Goal: Information Seeking & Learning: Check status

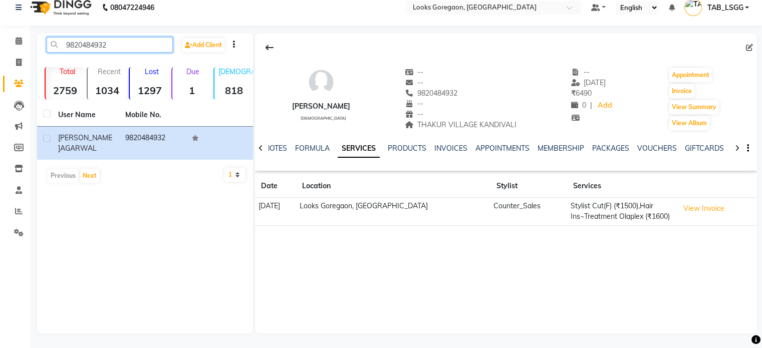
click at [96, 47] on input "9820484932" at bounding box center [110, 45] width 126 height 16
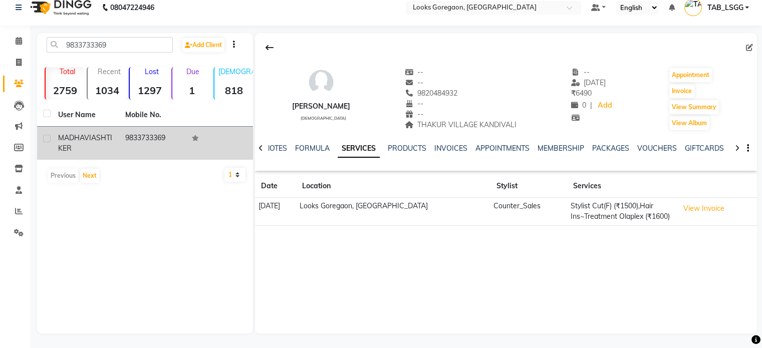
click at [122, 134] on td "9833733369" at bounding box center [152, 143] width 67 height 33
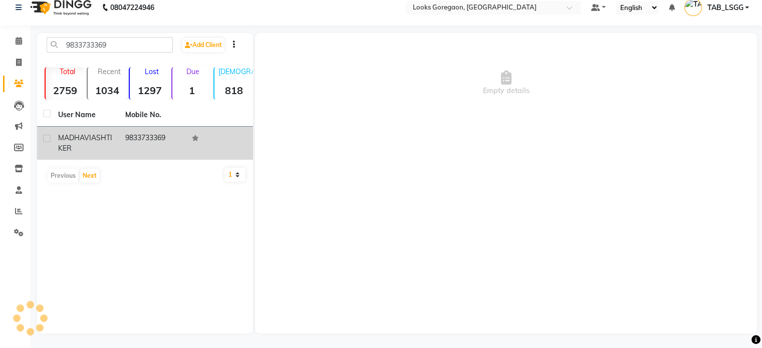
click at [122, 134] on td "9833733369" at bounding box center [152, 143] width 67 height 33
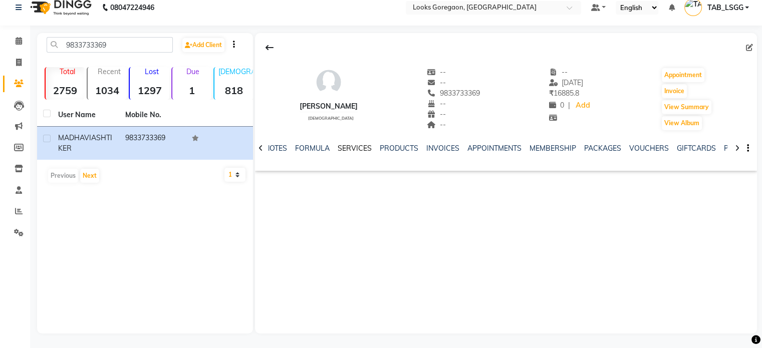
click at [354, 148] on link "SERVICES" at bounding box center [354, 148] width 34 height 9
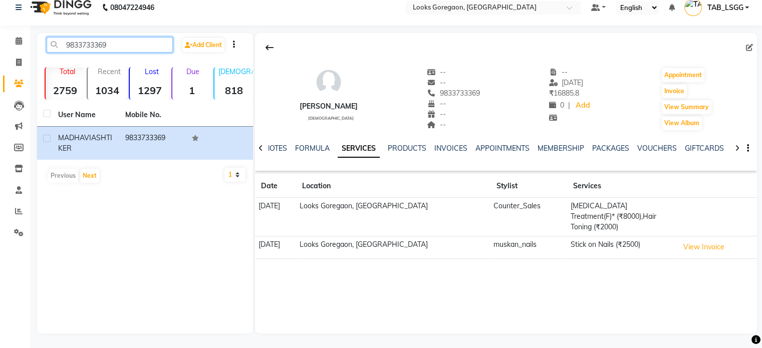
click at [80, 45] on input "9833733369" at bounding box center [110, 45] width 126 height 16
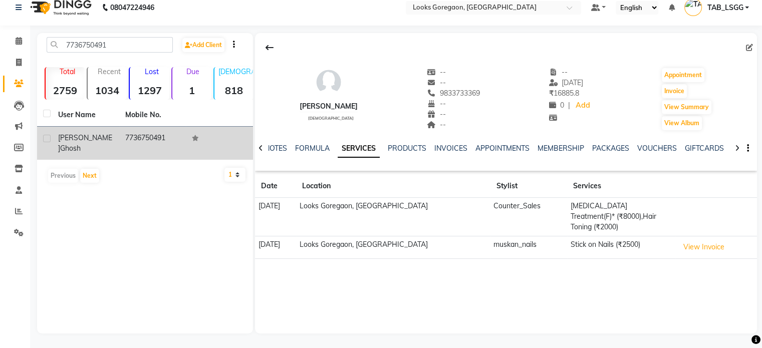
click at [71, 137] on span "[PERSON_NAME]" at bounding box center [85, 143] width 54 height 20
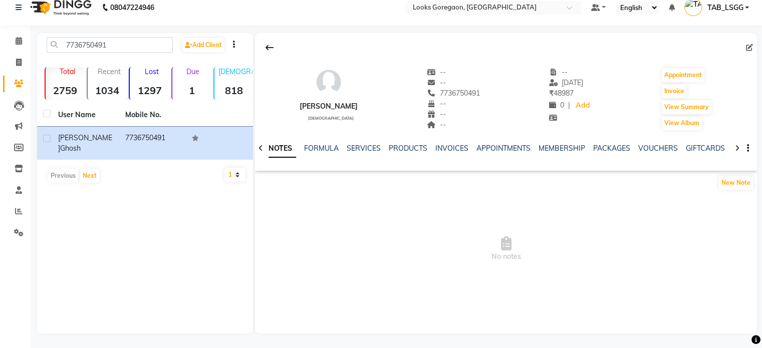
click at [360, 156] on div "NOTES FORMULA SERVICES PRODUCTS INVOICES APPOINTMENTS MEMBERSHIP PACKAGES VOUCH…" at bounding box center [493, 152] width 443 height 19
click at [361, 157] on div "NOTES FORMULA SERVICES PRODUCTS INVOICES APPOINTMENTS MEMBERSHIP PACKAGES VOUCH…" at bounding box center [493, 152] width 443 height 19
click at [365, 150] on link "SERVICES" at bounding box center [363, 148] width 34 height 9
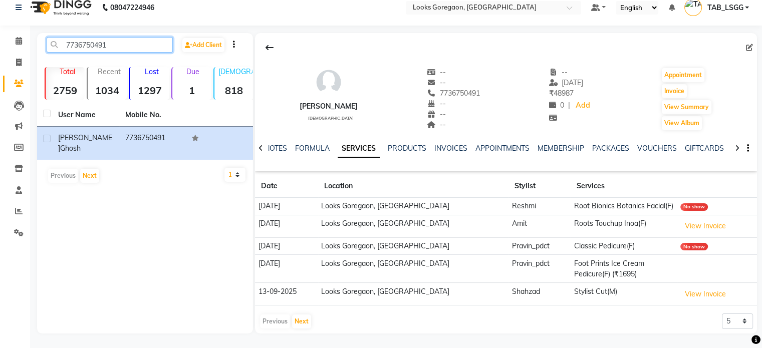
click at [98, 49] on input "7736750491" at bounding box center [110, 45] width 126 height 16
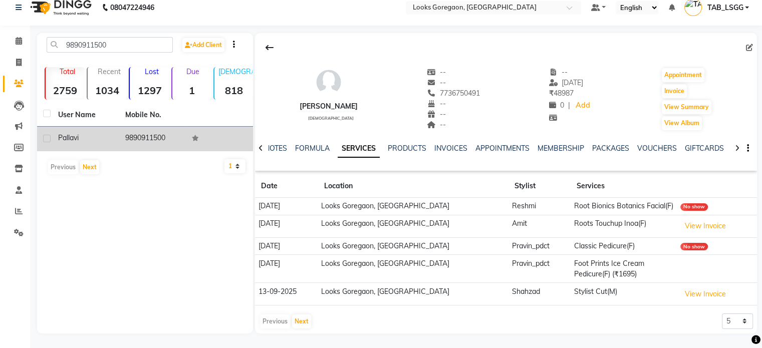
click at [137, 147] on td "9890911500" at bounding box center [152, 139] width 67 height 25
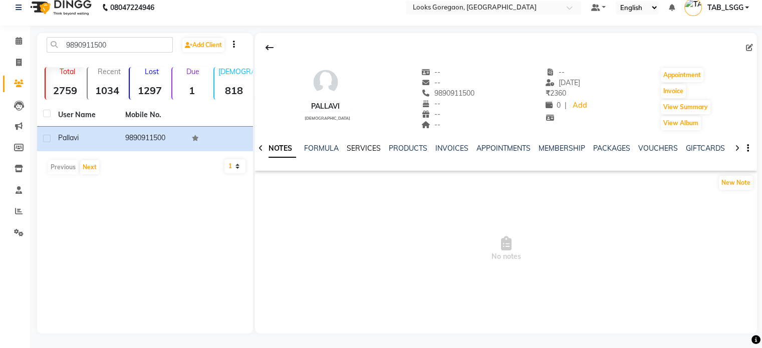
click at [354, 151] on link "SERVICES" at bounding box center [363, 148] width 34 height 9
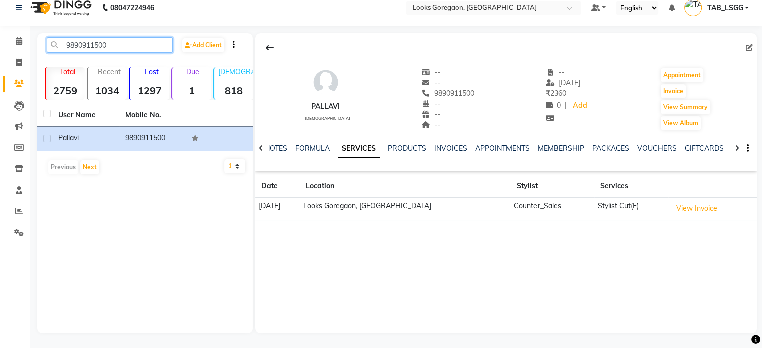
click at [89, 48] on input "9890911500" at bounding box center [110, 45] width 126 height 16
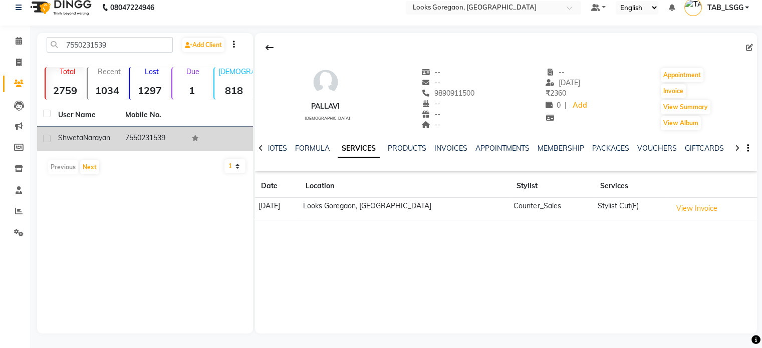
click at [74, 140] on span "Shweta" at bounding box center [70, 137] width 25 height 9
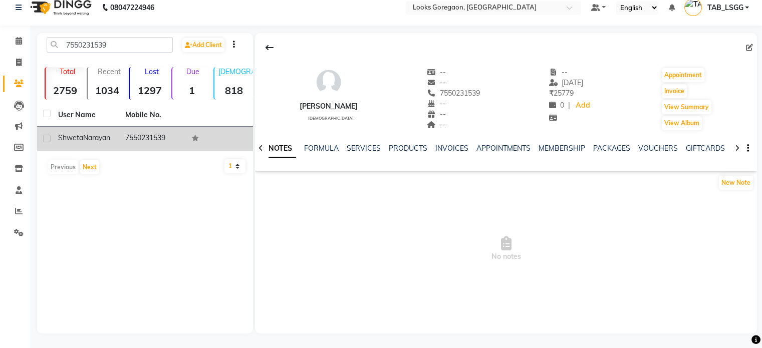
click at [74, 140] on span "Shweta" at bounding box center [70, 137] width 25 height 9
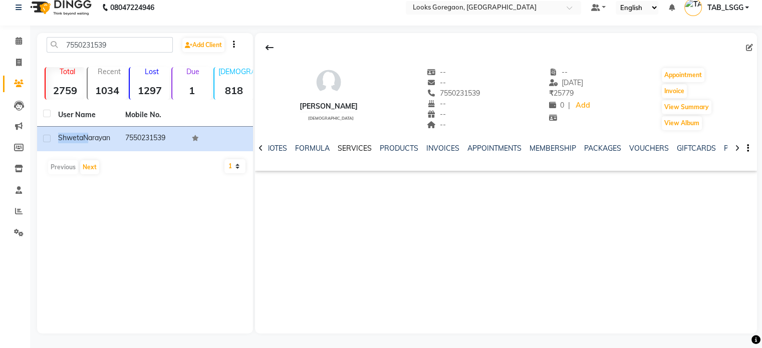
click at [355, 144] on link "SERVICES" at bounding box center [354, 148] width 34 height 9
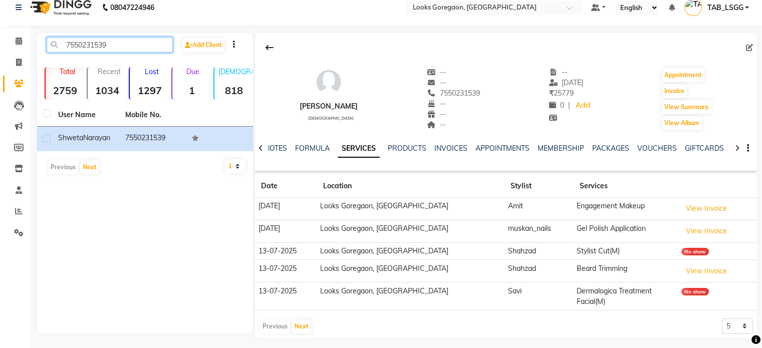
click at [97, 48] on input "7550231539" at bounding box center [110, 45] width 126 height 16
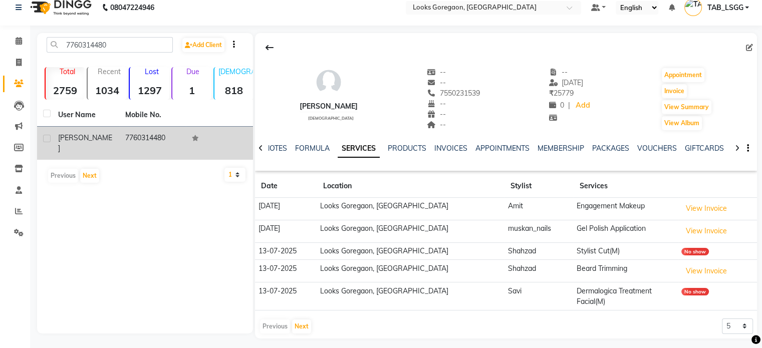
click at [112, 134] on div "[PERSON_NAME]" at bounding box center [85, 143] width 55 height 21
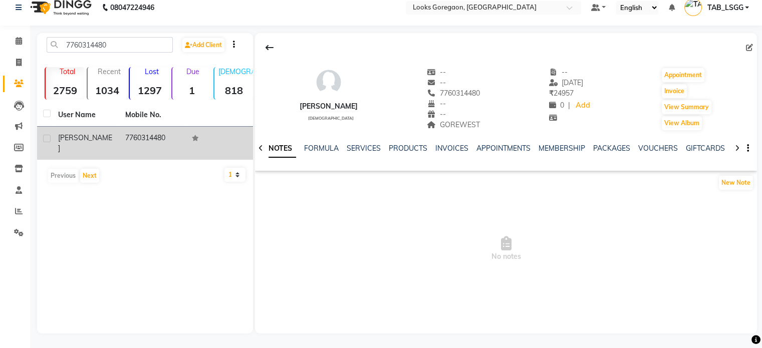
click at [112, 134] on div "[PERSON_NAME]" at bounding box center [85, 143] width 55 height 21
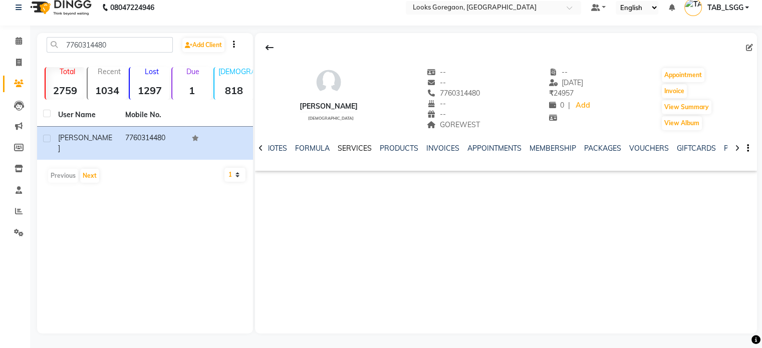
click at [348, 148] on link "SERVICES" at bounding box center [354, 148] width 34 height 9
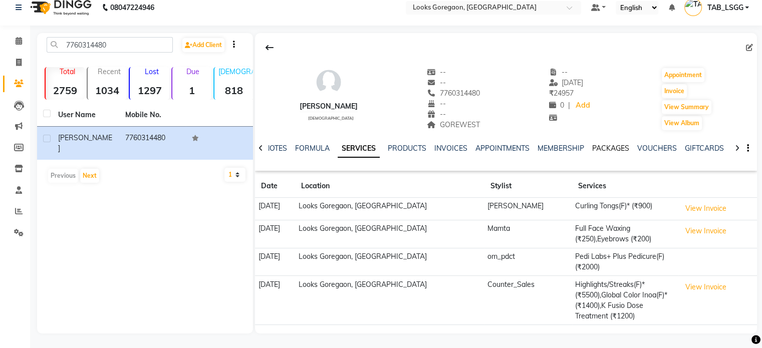
click at [611, 144] on link "PACKAGES" at bounding box center [610, 148] width 37 height 9
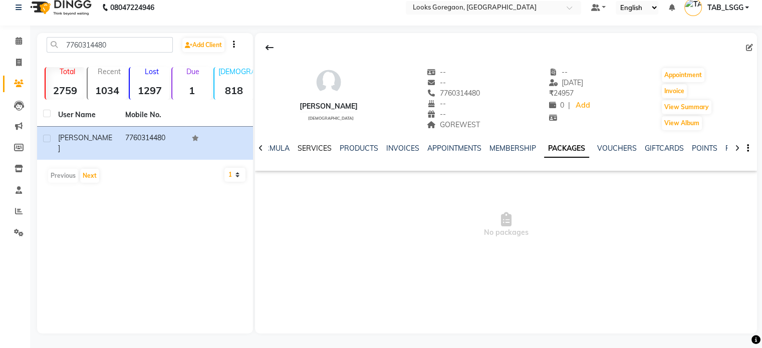
click at [315, 147] on link "SERVICES" at bounding box center [314, 148] width 34 height 9
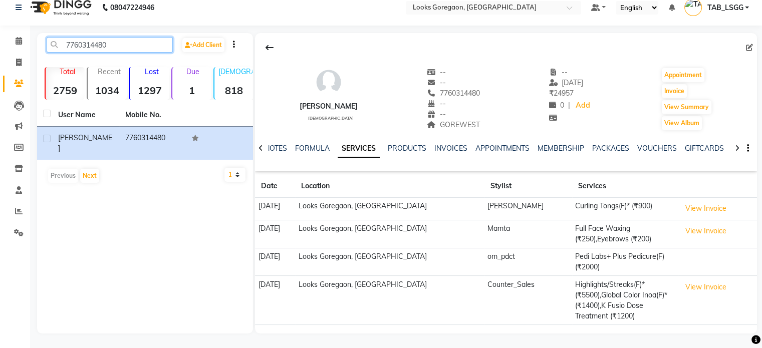
click at [97, 44] on input "7760314480" at bounding box center [110, 45] width 126 height 16
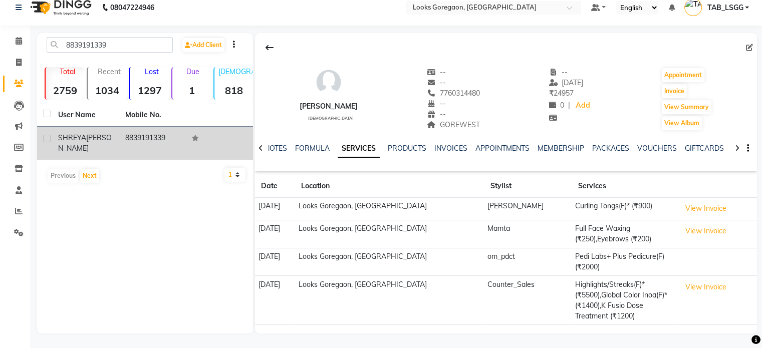
click at [95, 152] on div "[PERSON_NAME]" at bounding box center [85, 143] width 55 height 21
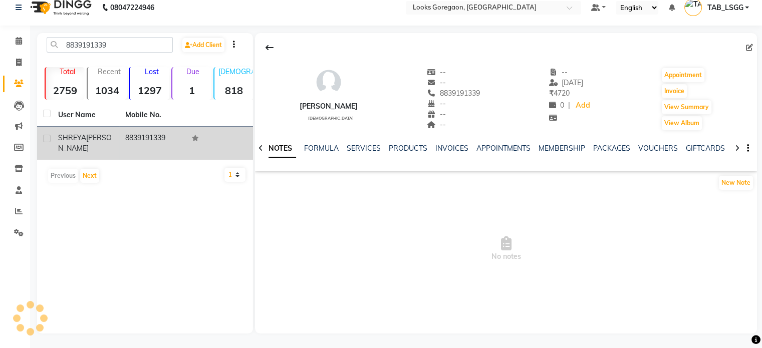
click at [95, 152] on div "[PERSON_NAME]" at bounding box center [85, 143] width 55 height 21
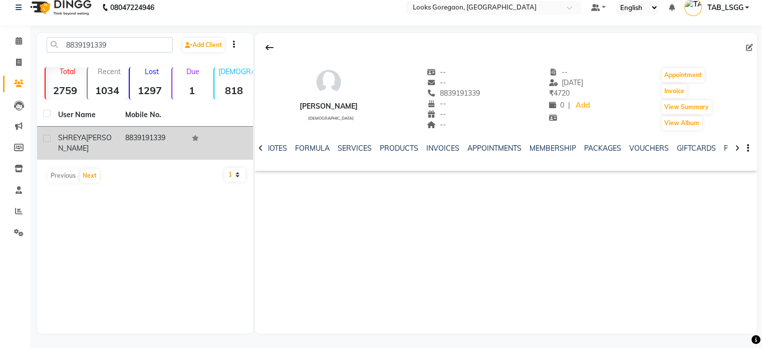
click at [95, 152] on div "[PERSON_NAME]" at bounding box center [85, 143] width 55 height 21
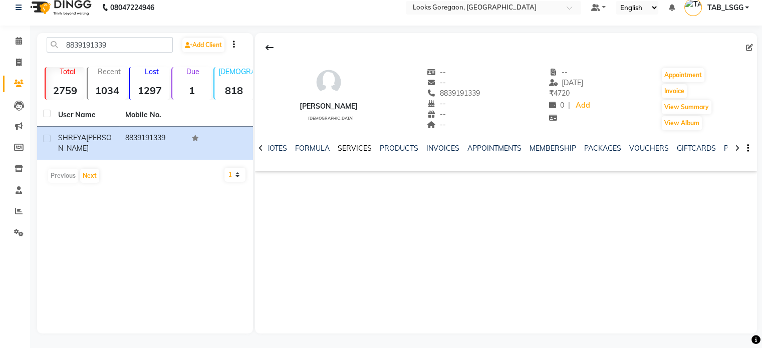
click at [341, 146] on link "SERVICES" at bounding box center [354, 148] width 34 height 9
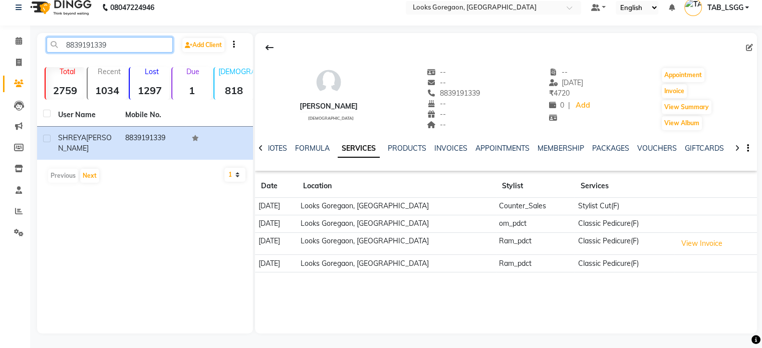
click at [80, 48] on input "8839191339" at bounding box center [110, 45] width 126 height 16
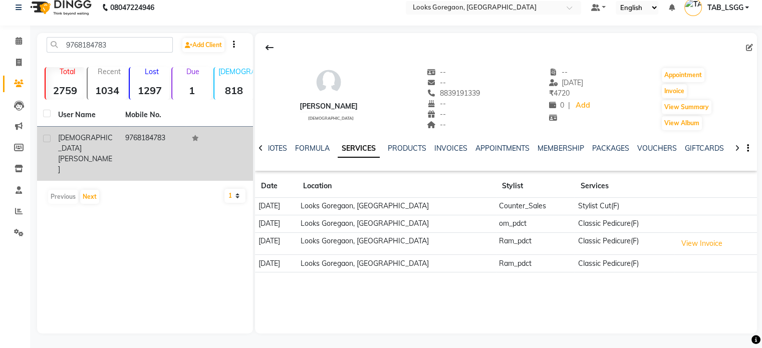
click at [107, 154] on span "[PERSON_NAME]" at bounding box center [85, 164] width 54 height 20
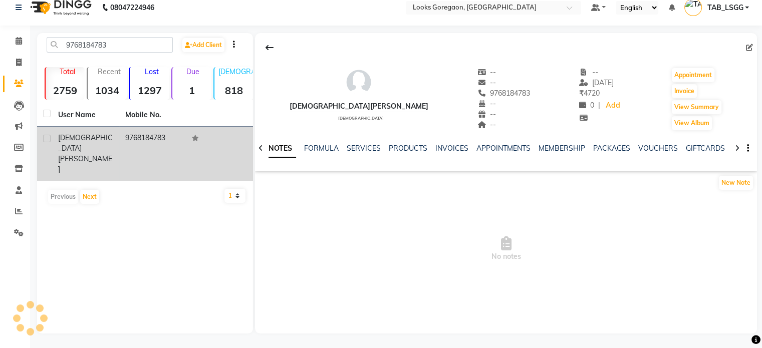
click at [107, 154] on span "[PERSON_NAME]" at bounding box center [85, 164] width 54 height 20
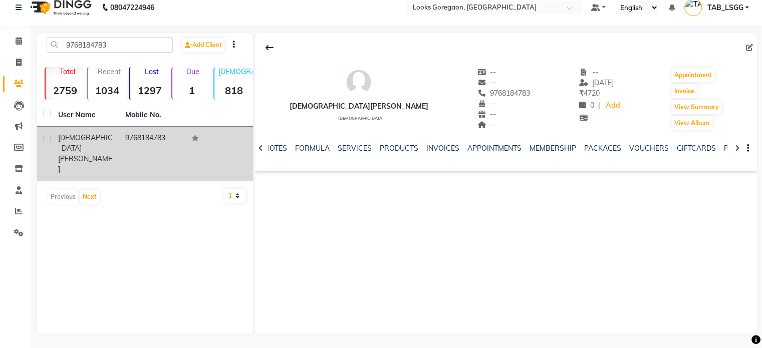
click at [107, 154] on span "[PERSON_NAME]" at bounding box center [85, 164] width 54 height 20
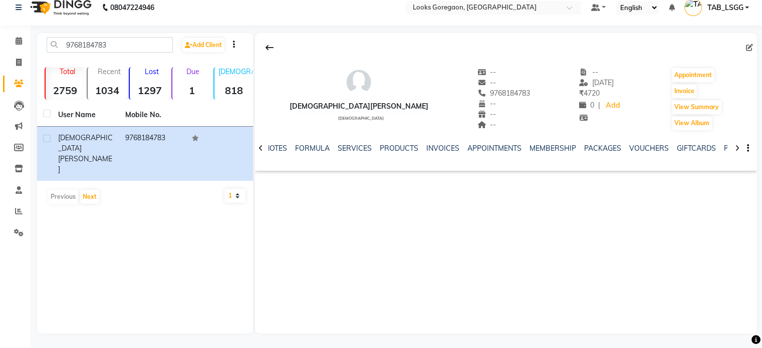
click at [354, 155] on div "NOTES FORMULA SERVICES PRODUCTS INVOICES APPOINTMENTS MEMBERSHIP PACKAGES VOUCH…" at bounding box center [493, 152] width 443 height 19
click at [354, 148] on link "SERVICES" at bounding box center [354, 148] width 34 height 9
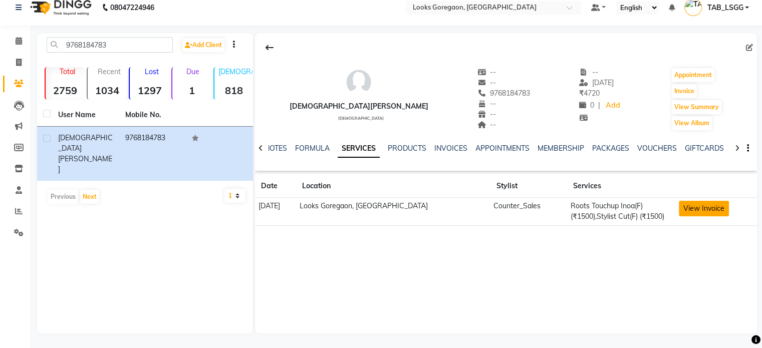
click at [702, 208] on button "View Invoice" at bounding box center [703, 209] width 50 height 16
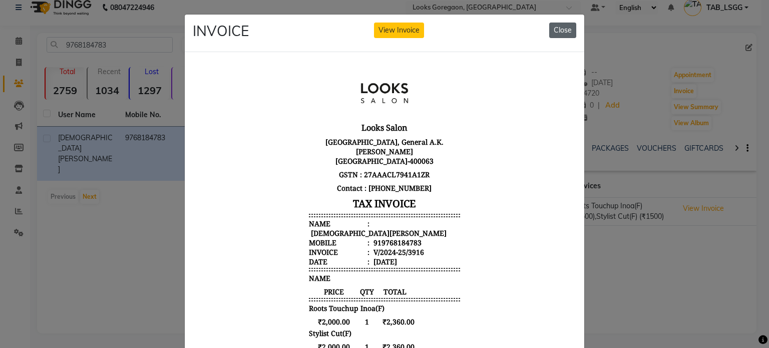
click at [559, 28] on button "Close" at bounding box center [562, 31] width 27 height 16
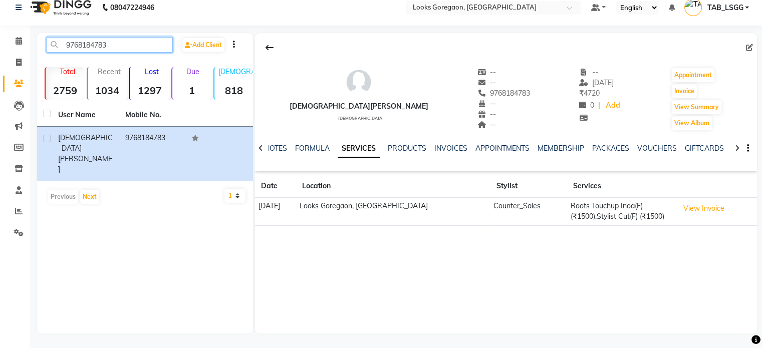
click at [91, 50] on input "9768184783" at bounding box center [110, 45] width 126 height 16
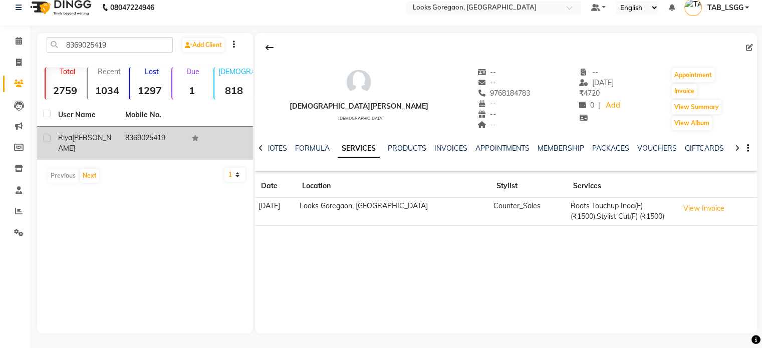
click at [108, 130] on td "[PERSON_NAME]" at bounding box center [85, 143] width 67 height 33
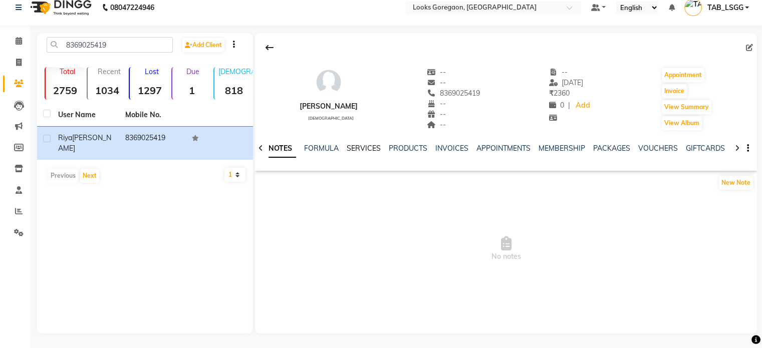
click at [356, 148] on link "SERVICES" at bounding box center [363, 148] width 34 height 9
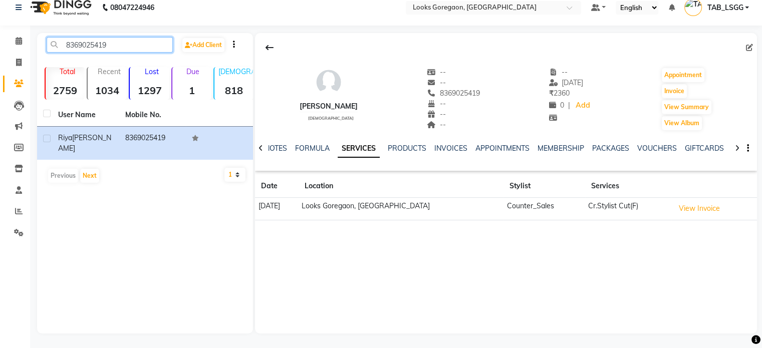
click at [81, 49] on input "8369025419" at bounding box center [110, 45] width 126 height 16
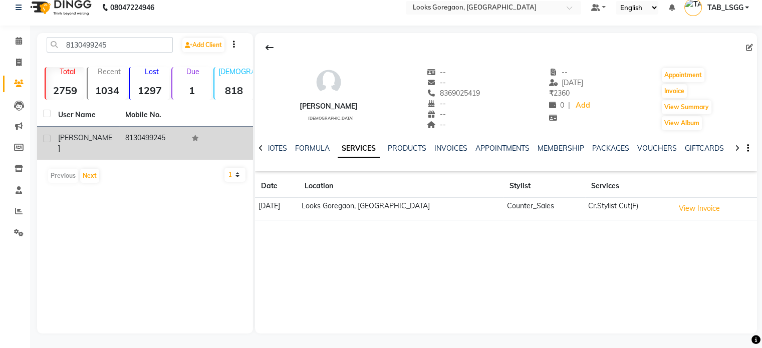
click at [105, 137] on div "[PERSON_NAME]" at bounding box center [85, 143] width 55 height 21
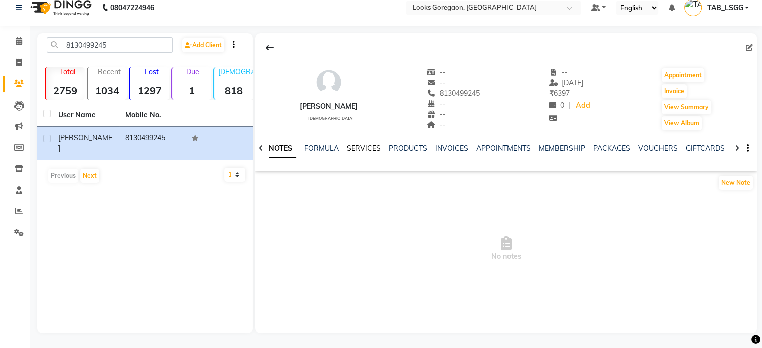
click at [352, 148] on link "SERVICES" at bounding box center [363, 148] width 34 height 9
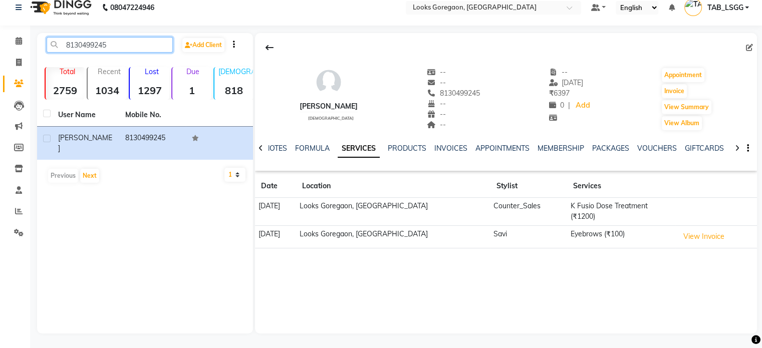
click at [87, 40] on input "8130499245" at bounding box center [110, 45] width 126 height 16
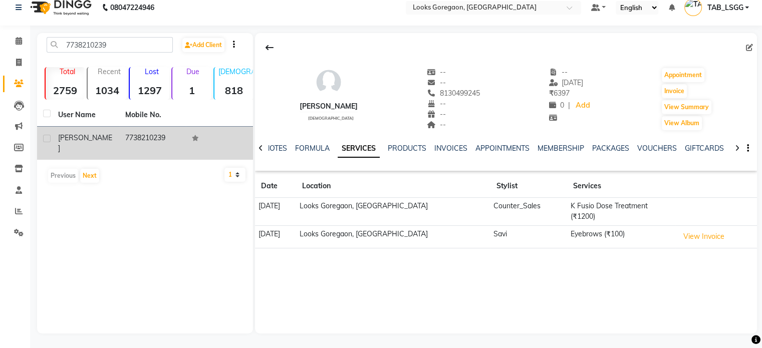
click at [114, 146] on td "[PERSON_NAME]" at bounding box center [85, 143] width 67 height 33
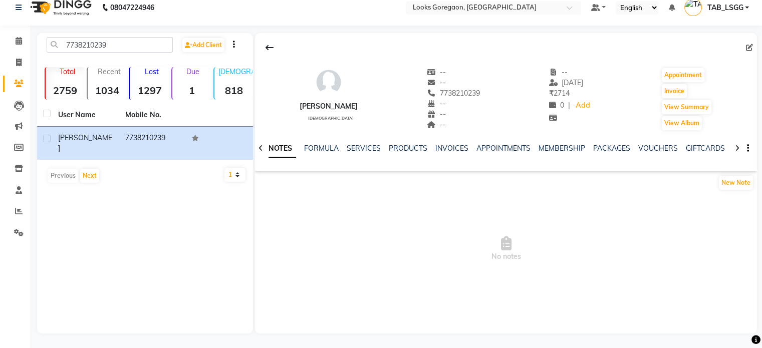
click at [340, 150] on ul "NOTES FORMULA SERVICES PRODUCTS INVOICES APPOINTMENTS MEMBERSHIP PACKAGES VOUCH…" at bounding box center [582, 148] width 636 height 11
click at [347, 148] on link "SERVICES" at bounding box center [363, 148] width 34 height 9
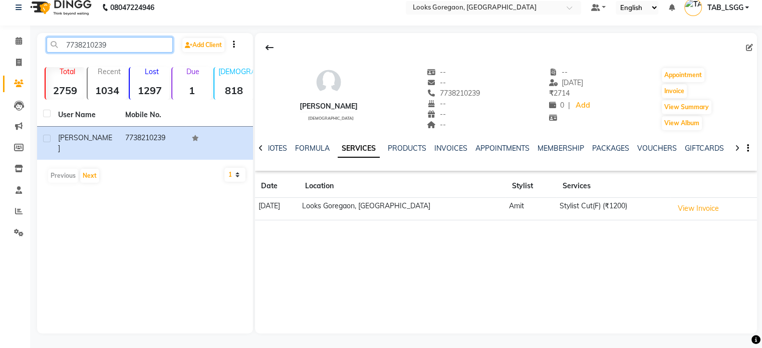
click at [95, 50] on input "7738210239" at bounding box center [110, 45] width 126 height 16
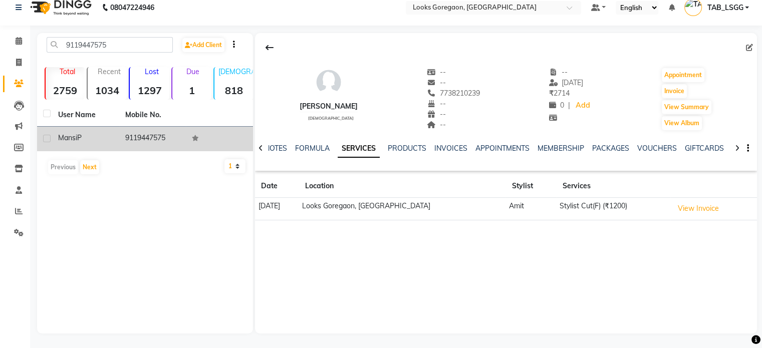
click at [108, 138] on div "[PERSON_NAME] P" at bounding box center [85, 138] width 55 height 11
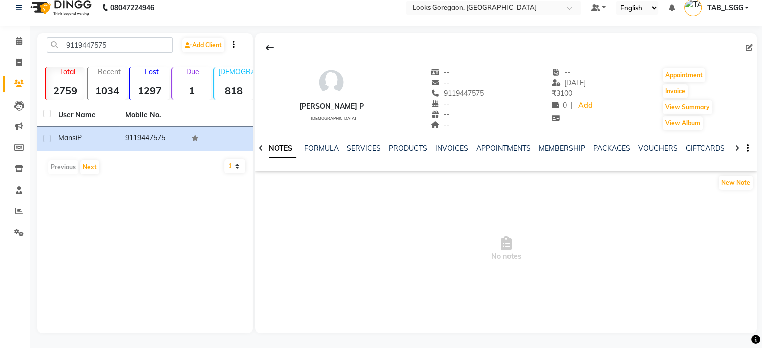
click at [350, 136] on div "NOTES FORMULA SERVICES PRODUCTS INVOICES APPOINTMENTS MEMBERSHIP PACKAGES VOUCH…" at bounding box center [506, 148] width 502 height 35
click at [358, 147] on link "SERVICES" at bounding box center [363, 148] width 34 height 9
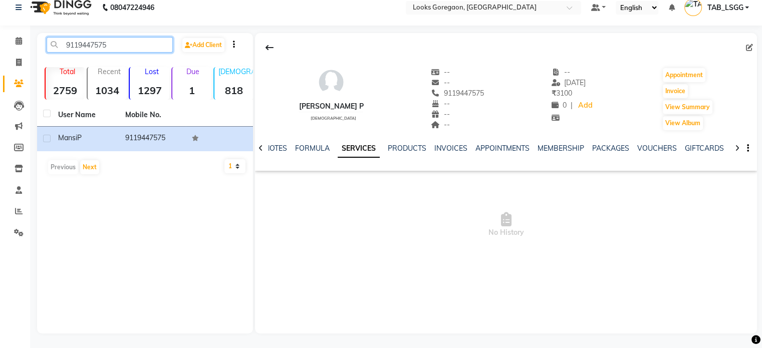
click at [87, 44] on input "9119447575" at bounding box center [110, 45] width 126 height 16
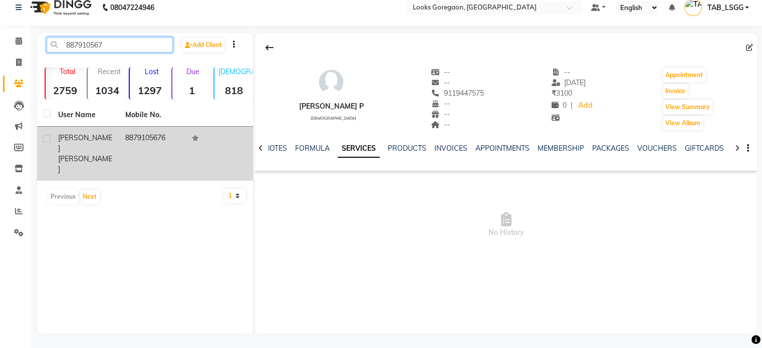
type input "887910567"
click at [122, 148] on td "8879105676" at bounding box center [152, 154] width 67 height 54
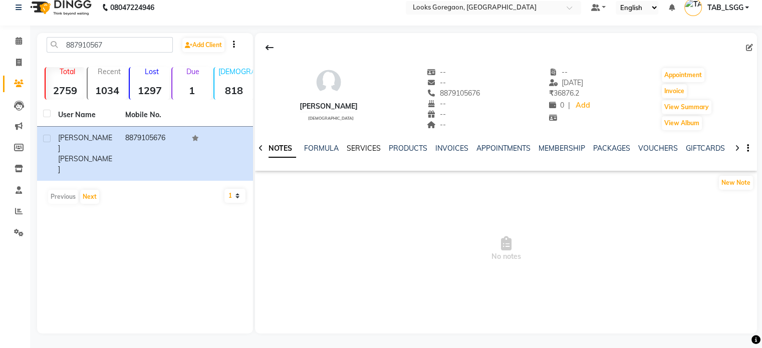
click at [363, 144] on link "SERVICES" at bounding box center [363, 148] width 34 height 9
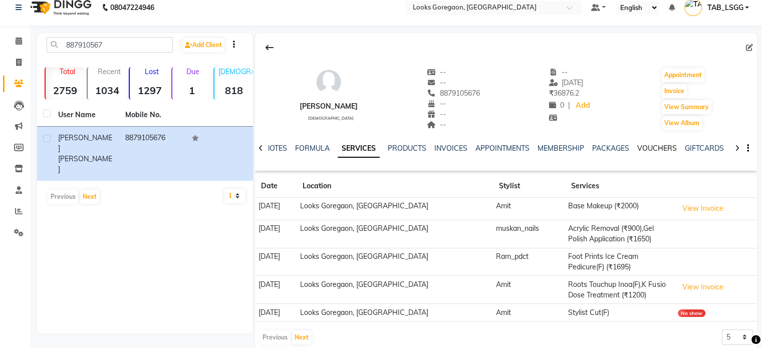
click at [642, 151] on link "VOUCHERS" at bounding box center [657, 148] width 40 height 9
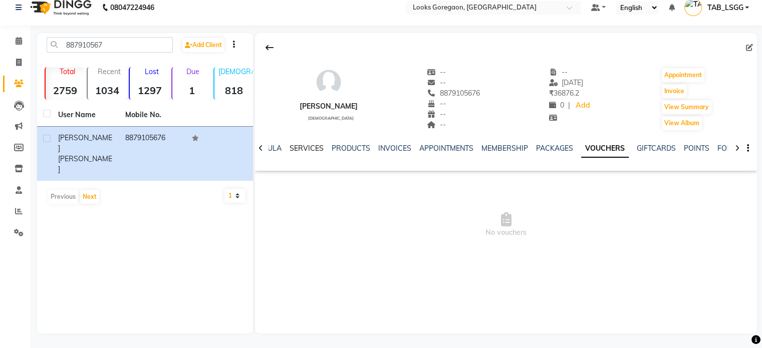
click at [310, 149] on link "SERVICES" at bounding box center [306, 148] width 34 height 9
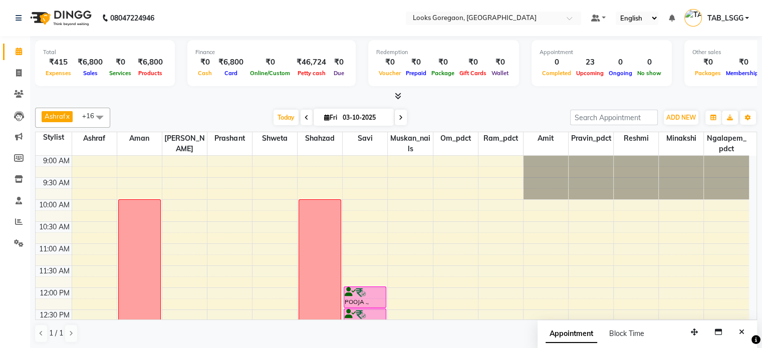
scroll to position [231, 0]
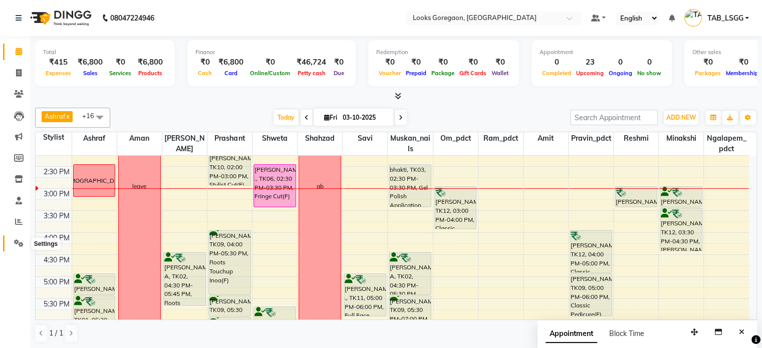
click at [23, 246] on icon at bounding box center [19, 243] width 10 height 8
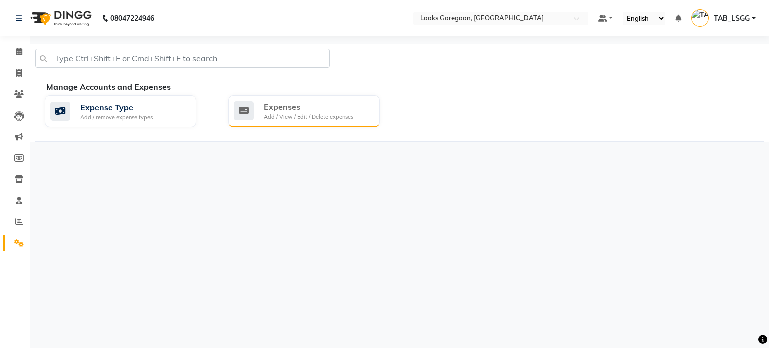
click at [273, 110] on div "Expenses" at bounding box center [309, 107] width 90 height 12
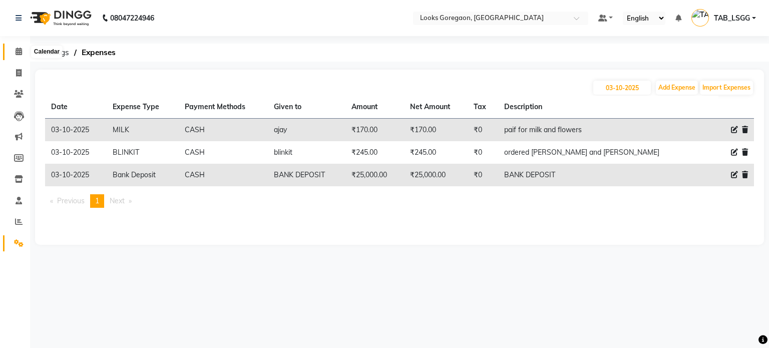
click at [19, 57] on span at bounding box center [19, 52] width 18 height 12
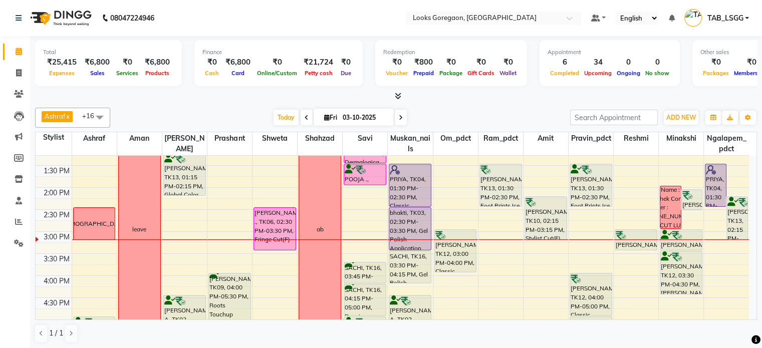
scroll to position [195, 0]
